Goal: Task Accomplishment & Management: Complete application form

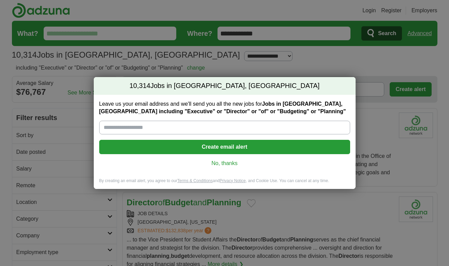
click at [183, 130] on input "Leave us your email address and we'll send you all the new jobs for Jobs in [GE…" at bounding box center [224, 128] width 251 height 14
type input "**********"
click at [229, 148] on button "Create email alert" at bounding box center [224, 147] width 251 height 14
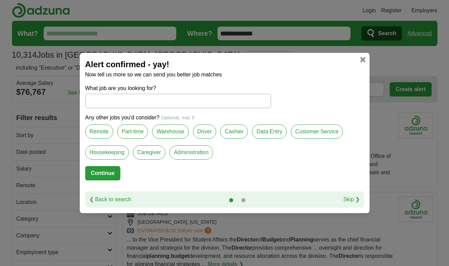
click at [194, 150] on label "Administration" at bounding box center [191, 152] width 43 height 14
click at [122, 103] on input "What job are you looking for?" at bounding box center [178, 101] width 186 height 14
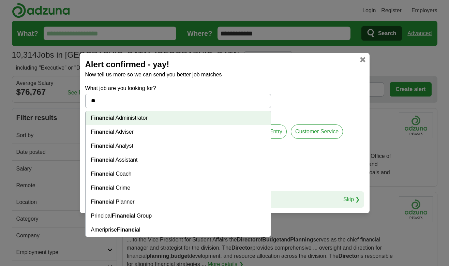
type input "*"
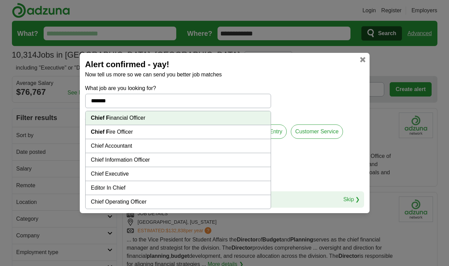
click at [119, 117] on li "Chief F inancial Officer" at bounding box center [178, 118] width 185 height 14
type input "**********"
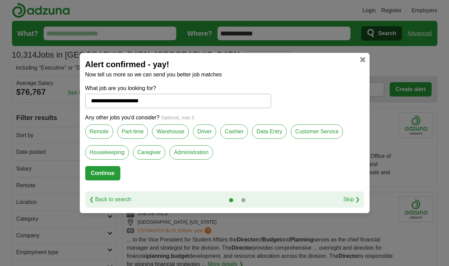
click at [188, 156] on label "Administration" at bounding box center [191, 152] width 43 height 14
click at [101, 175] on button "Continue" at bounding box center [102, 173] width 35 height 14
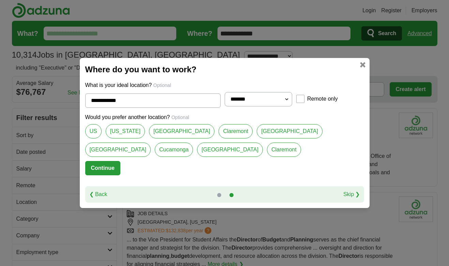
click at [174, 129] on link "[GEOGRAPHIC_DATA]" at bounding box center [182, 131] width 66 height 14
type input "**********"
click at [101, 170] on button "Continue" at bounding box center [102, 168] width 35 height 14
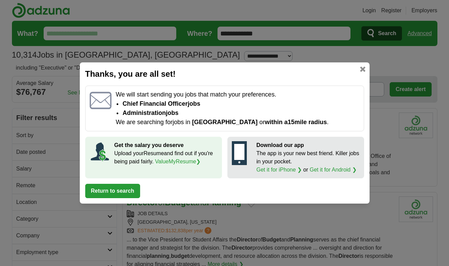
click at [364, 70] on link at bounding box center [362, 69] width 5 height 5
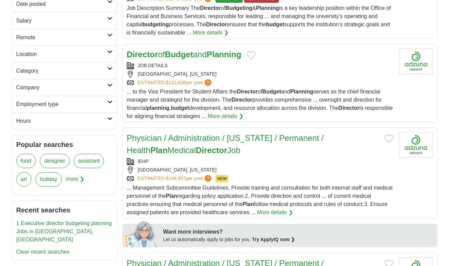
scroll to position [148, 0]
click at [244, 117] on link "More details ❯" at bounding box center [226, 116] width 36 height 8
click at [206, 55] on link "Director of Budget and Planning" at bounding box center [184, 54] width 115 height 9
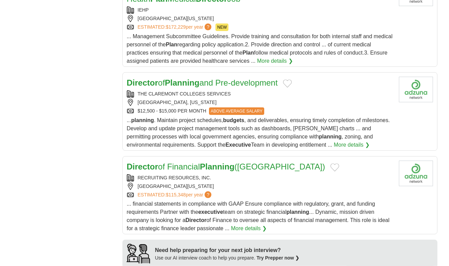
scroll to position [422, 0]
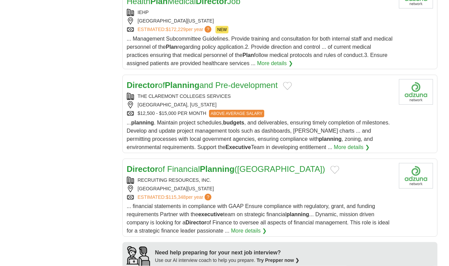
click at [260, 86] on link "Director of Planning and Pre-development" at bounding box center [202, 85] width 151 height 9
